Goal: Transaction & Acquisition: Purchase product/service

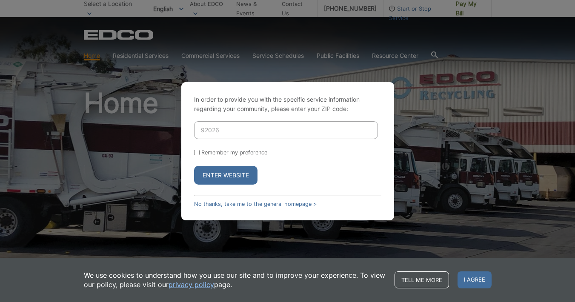
type input "92026"
click at [198, 152] on input "Remember my preference" at bounding box center [197, 153] width 6 height 6
checkbox input "true"
click at [207, 170] on button "Enter Website" at bounding box center [225, 175] width 63 height 19
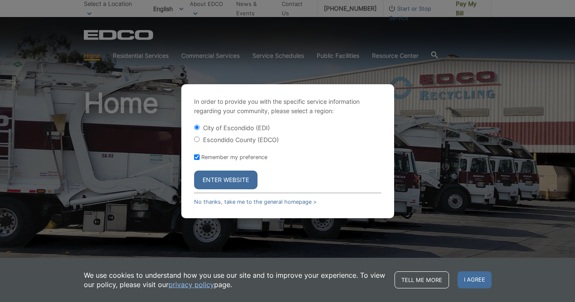
click at [197, 139] on input "Escondido County (EDCO)" at bounding box center [197, 140] width 6 height 6
radio input "true"
click at [216, 177] on button "Enter Website" at bounding box center [225, 180] width 63 height 19
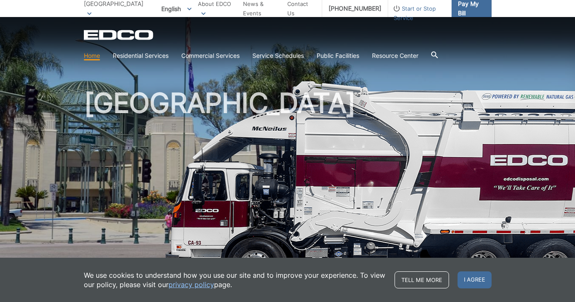
click at [459, 4] on span "Pay My Bill" at bounding box center [471, 8] width 27 height 19
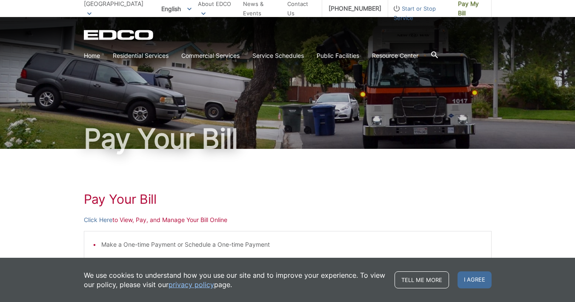
click at [95, 220] on link "Click Here" at bounding box center [98, 219] width 29 height 9
